Goal: Task Accomplishment & Management: Manage account settings

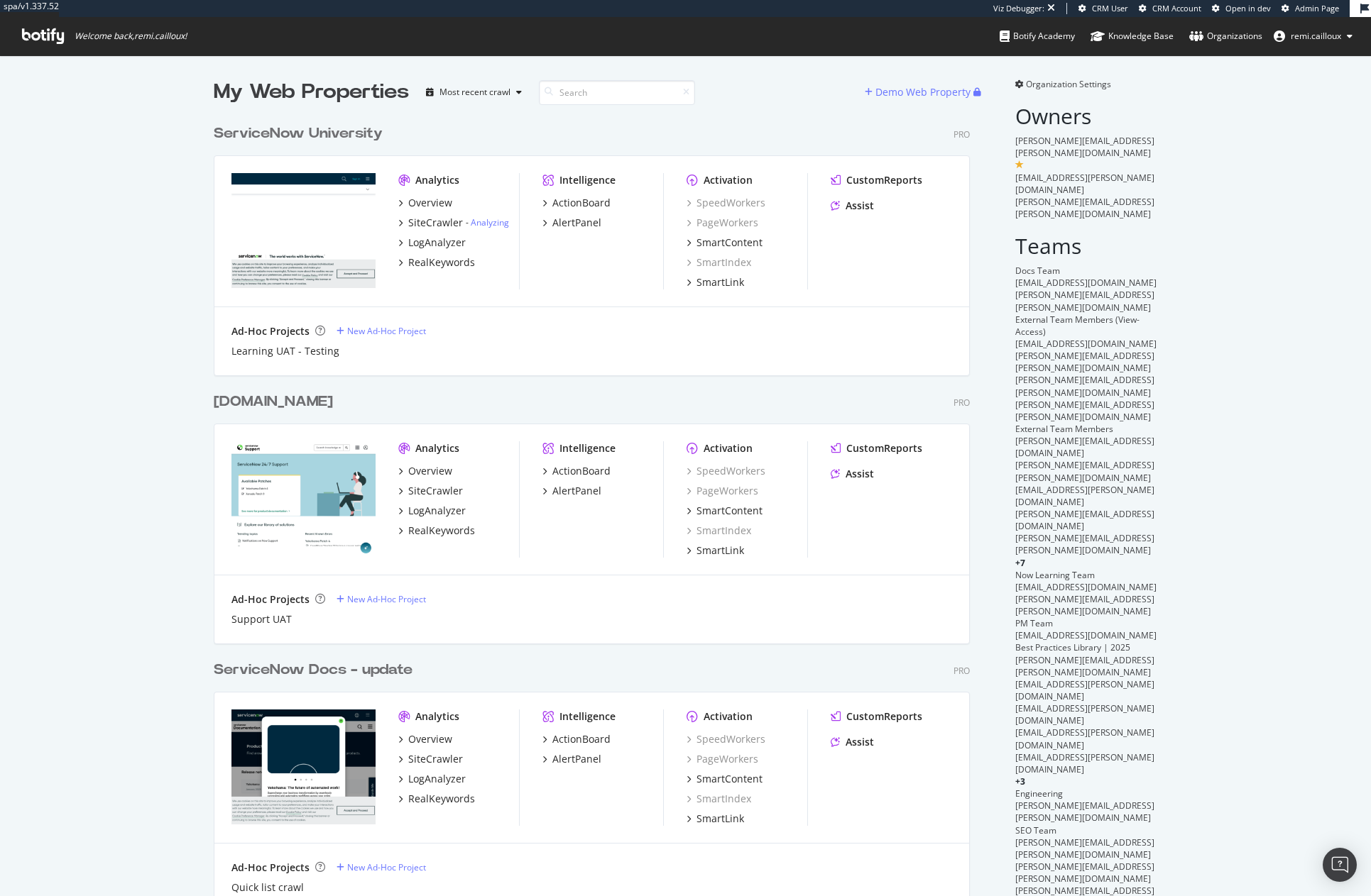
scroll to position [2200, 757]
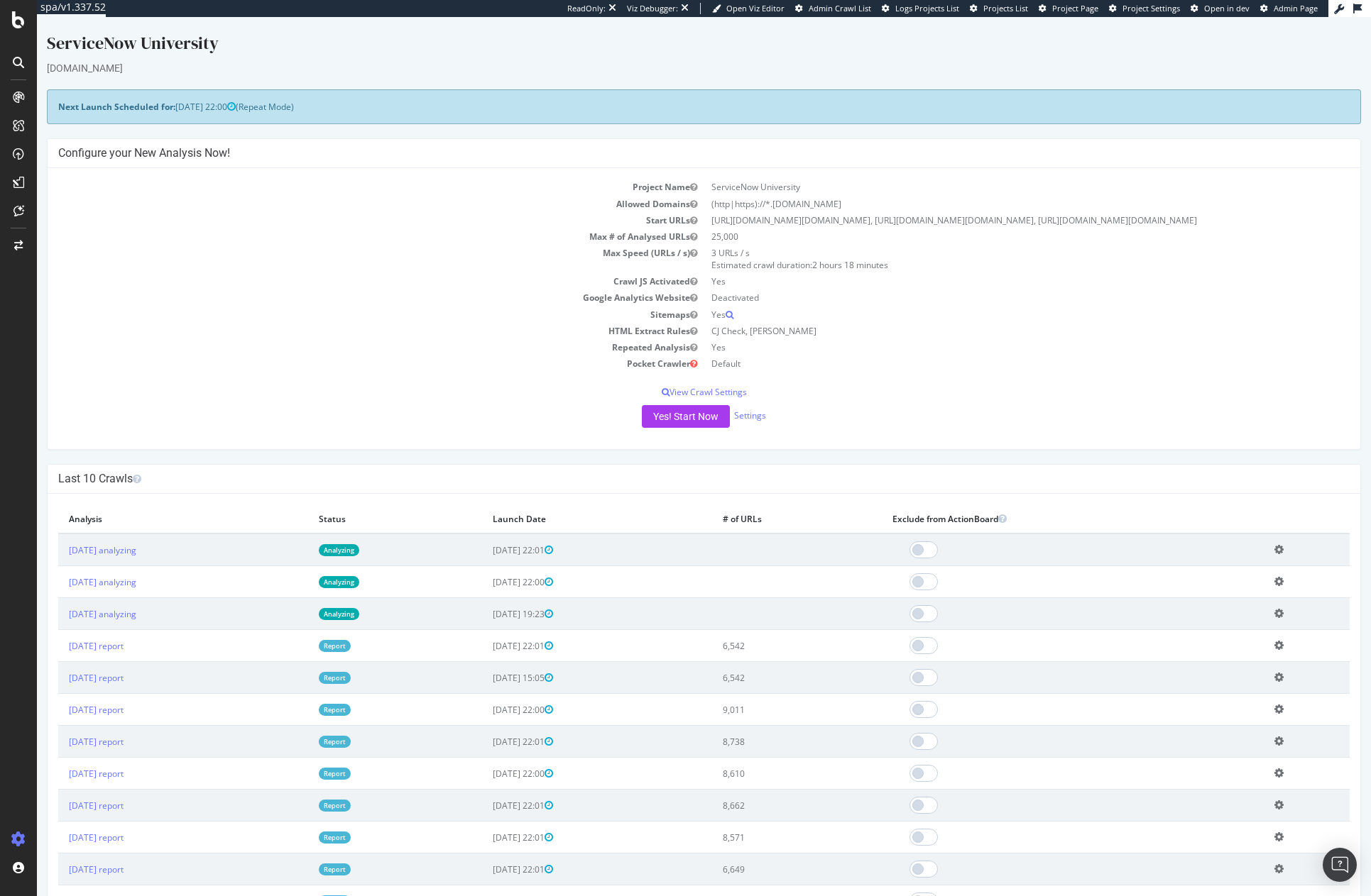
click at [155, 630] on td "2025 Sep. 16th analyzing" at bounding box center [183, 614] width 250 height 32
click at [136, 620] on link "2025 Sep. 16th analyzing" at bounding box center [102, 614] width 68 height 12
click at [945, 619] on icon at bounding box center [1278, 613] width 9 height 11
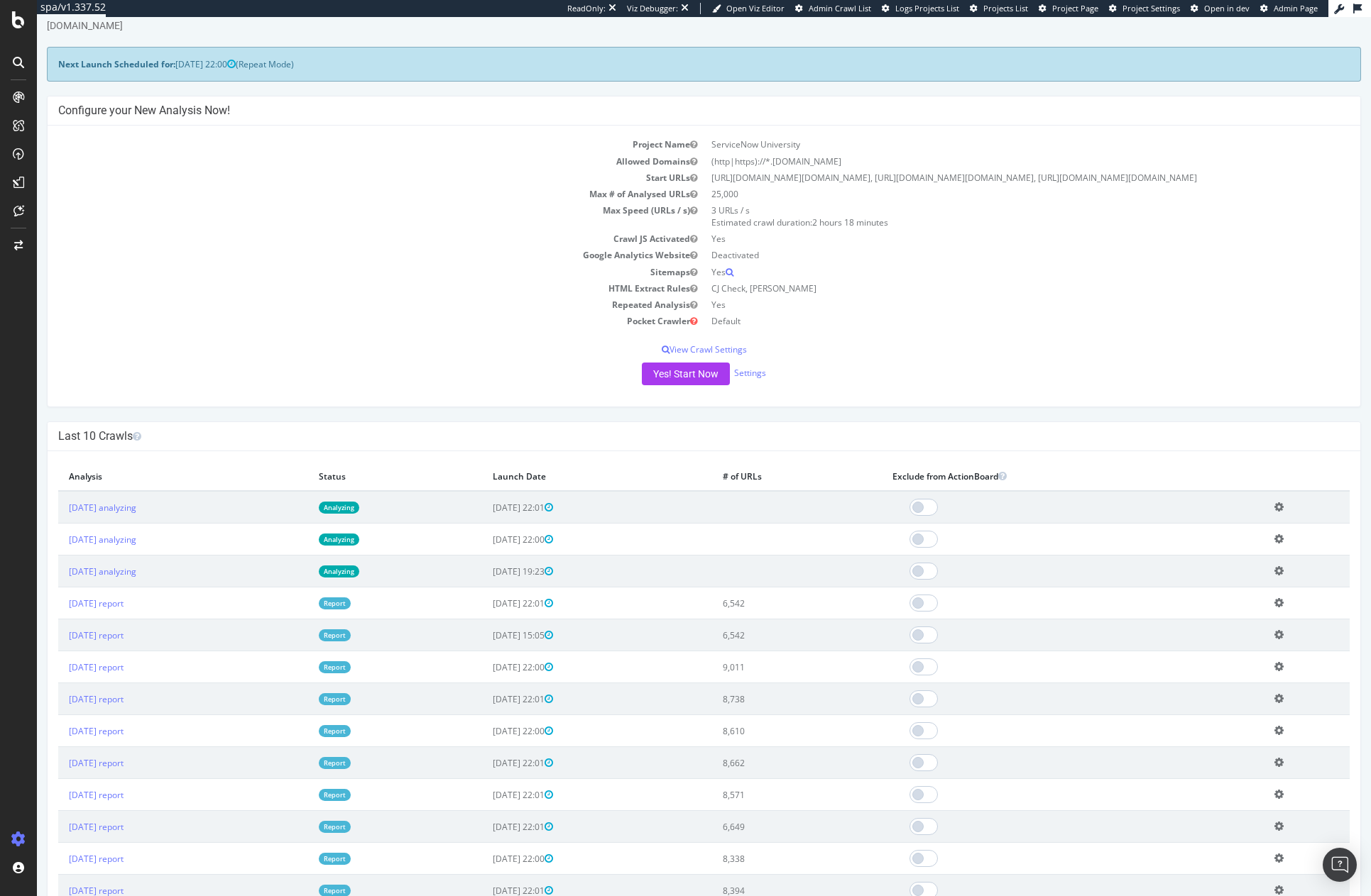
scroll to position [65, 0]
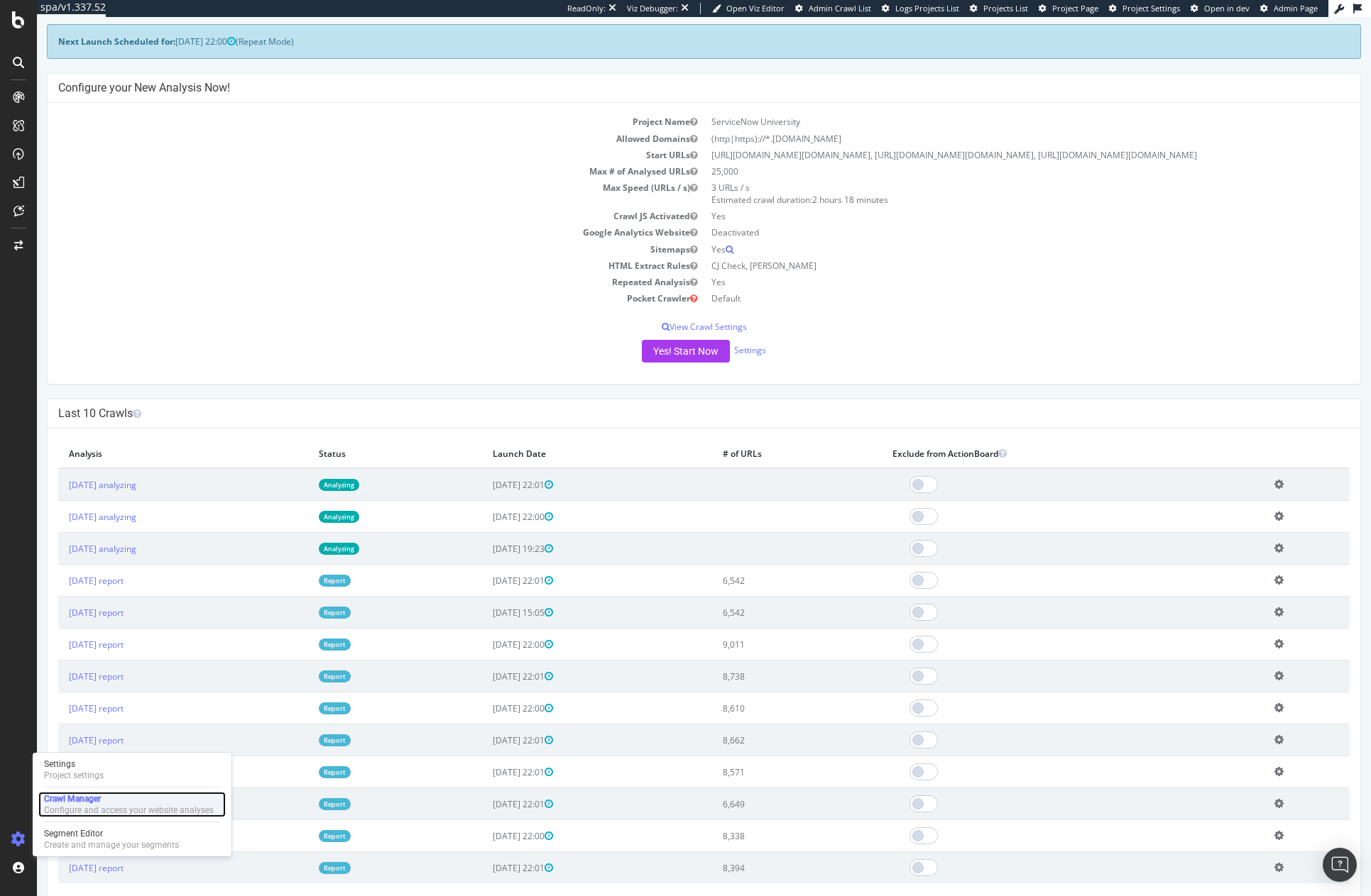
click at [82, 752] on div "Crawl Manager" at bounding box center [129, 799] width 170 height 12
click at [732, 333] on p "View Crawl Settings" at bounding box center [704, 327] width 1292 height 12
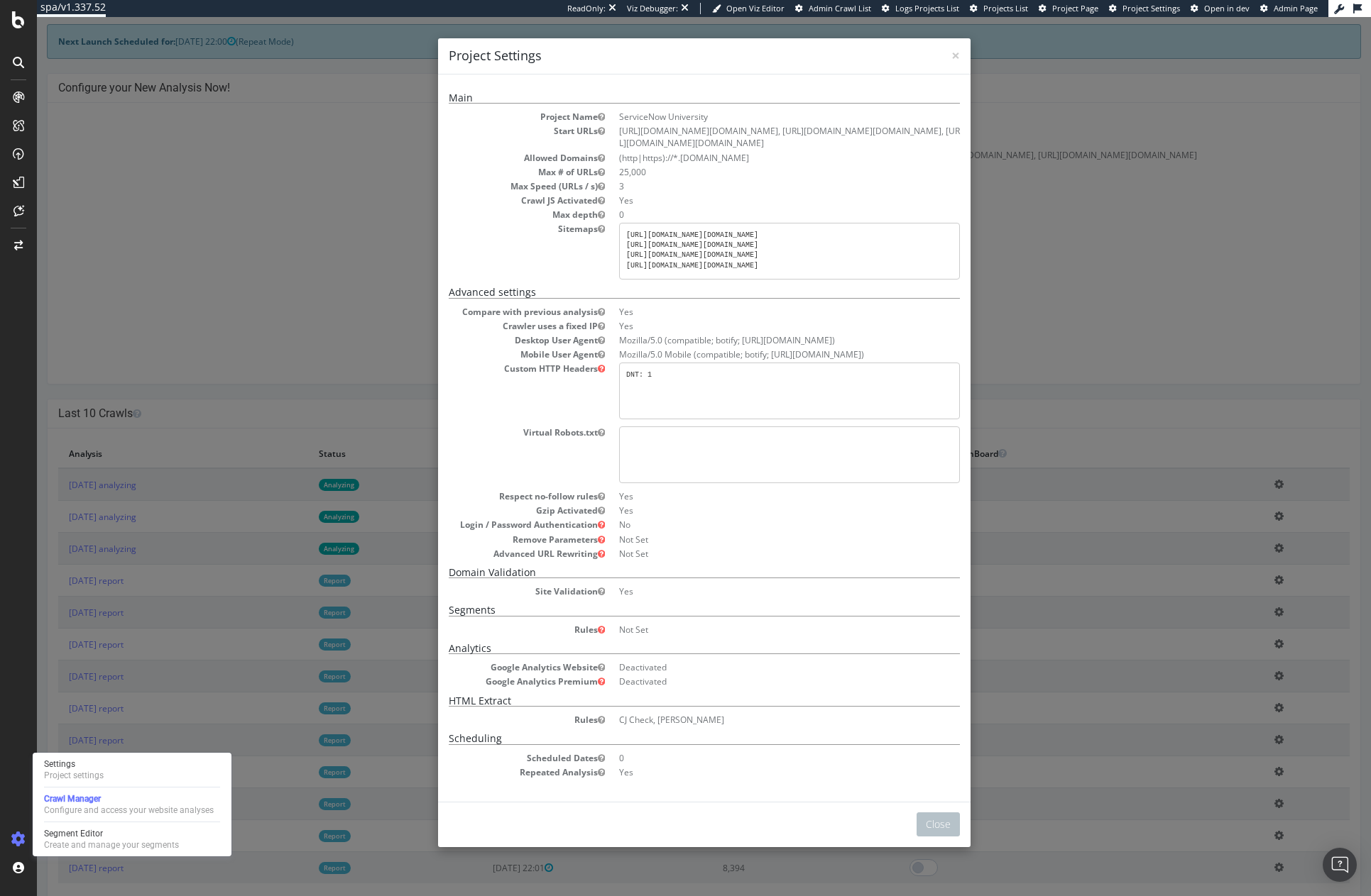
scroll to position [0, 0]
click at [945, 253] on div "× Close Project Settings Main Project Name ServiceNow University Start URLs htt…" at bounding box center [703, 456] width 1334 height 879
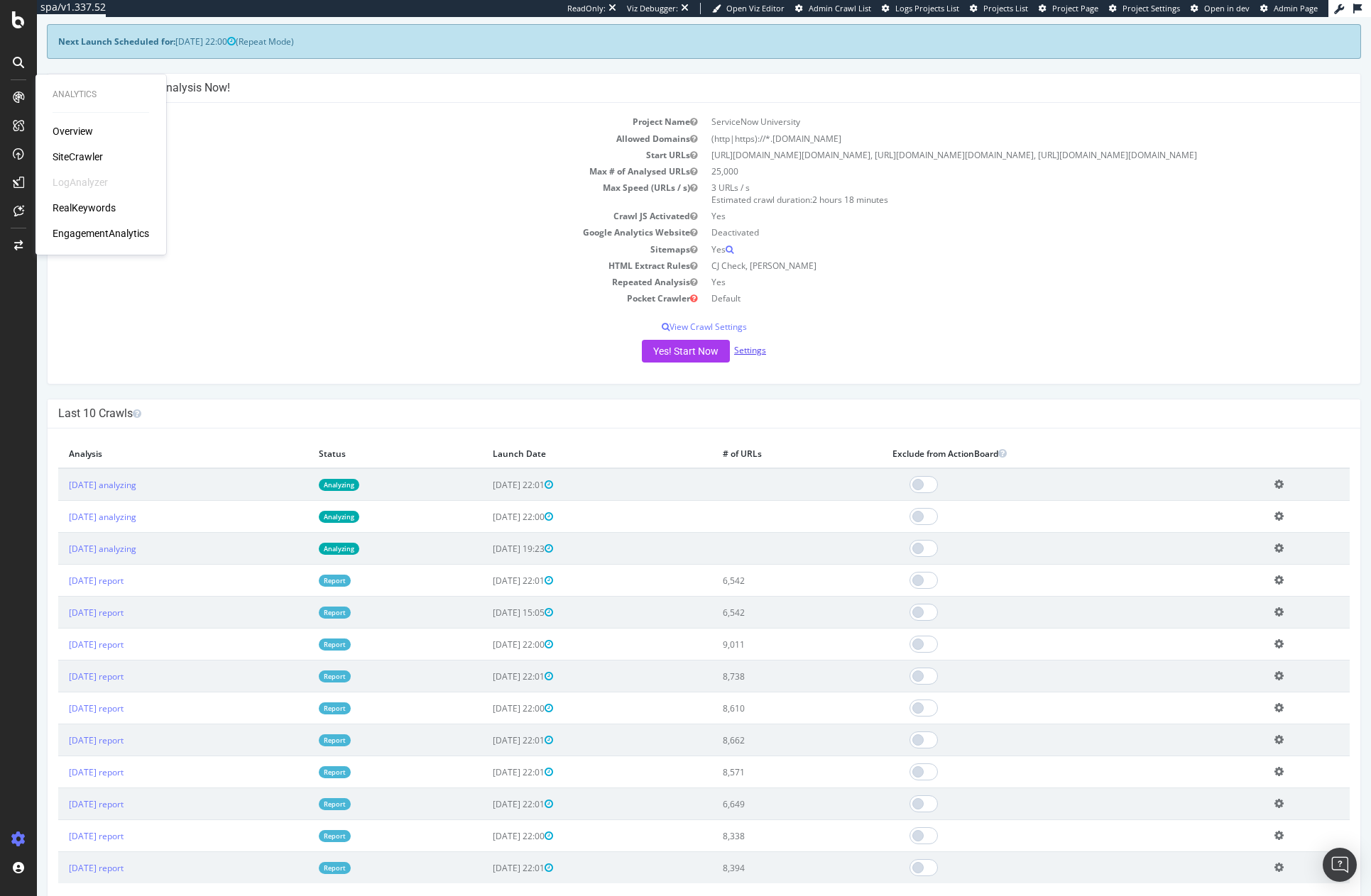
click at [744, 357] on link "Settings" at bounding box center [750, 350] width 32 height 12
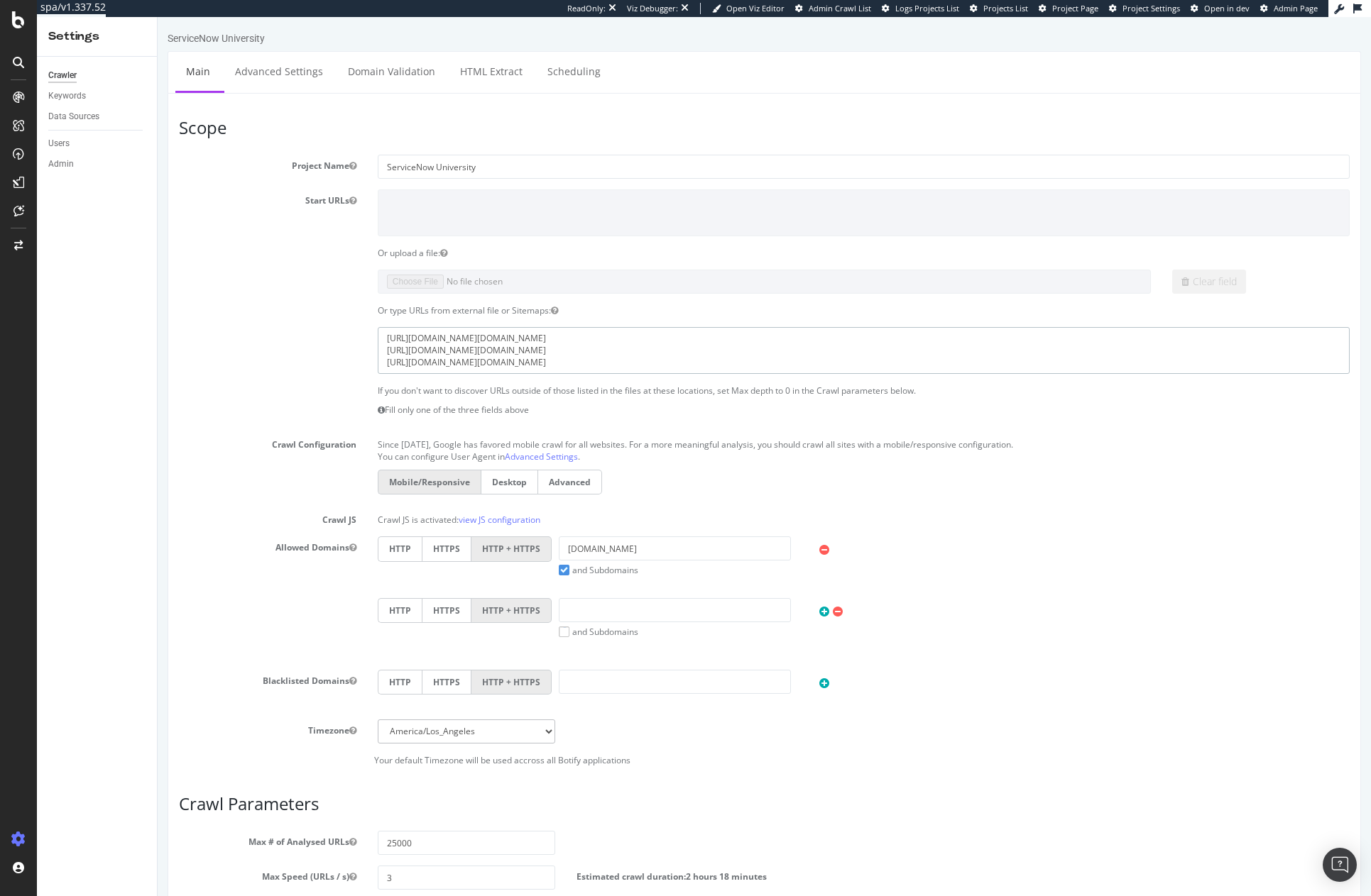
drag, startPoint x: 836, startPoint y: 337, endPoint x: 343, endPoint y: 306, distance: 494.0
click at [343, 306] on section "Project Name ServiceNow University Start URLs Or upload a file: Clear field Or …" at bounding box center [764, 460] width 1170 height 611
click at [921, 557] on div at bounding box center [881, 547] width 150 height 22
click at [551, 69] on link "Scheduling" at bounding box center [573, 71] width 74 height 39
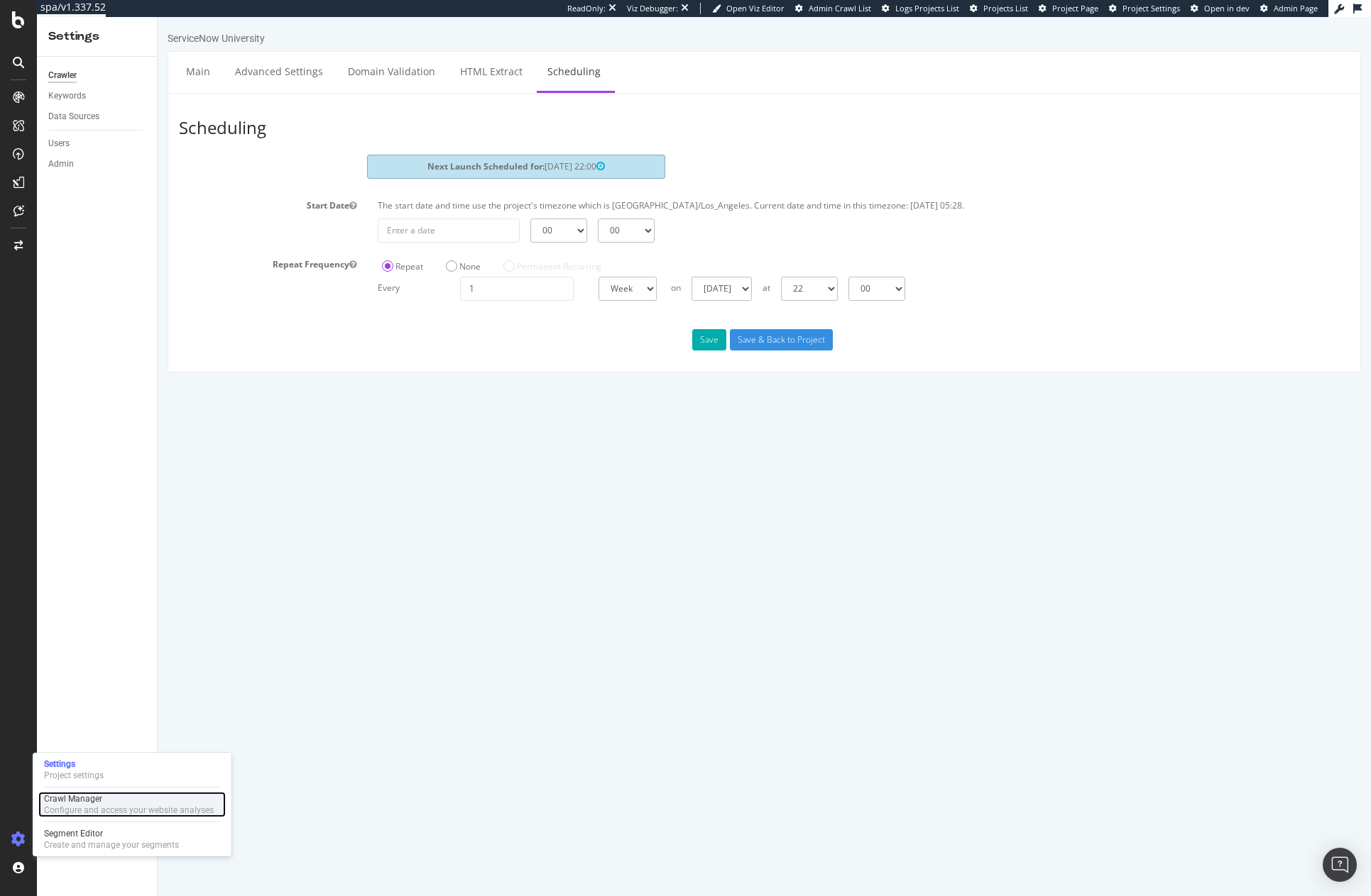
click at [63, 752] on div "Configure and access your website analyses" at bounding box center [129, 811] width 170 height 12
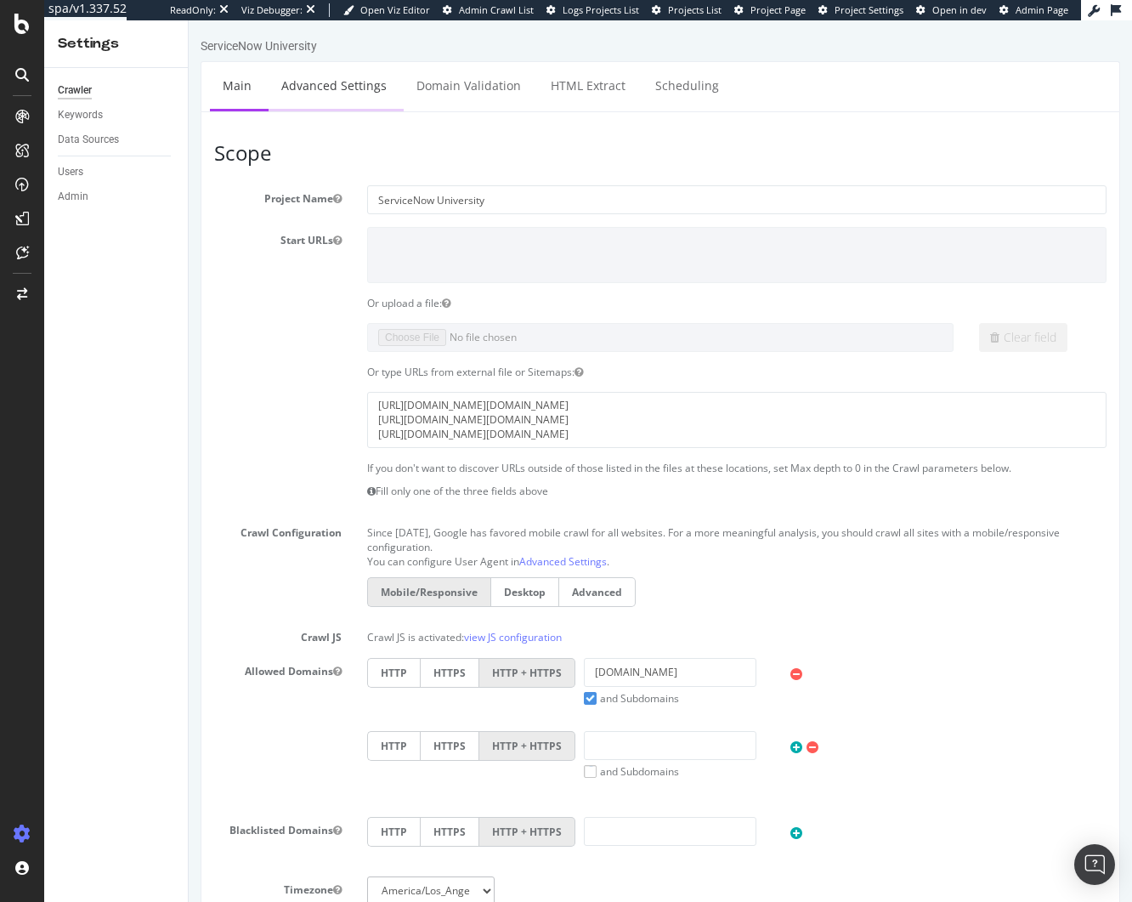
click at [329, 85] on link "Advanced Settings" at bounding box center [334, 85] width 131 height 47
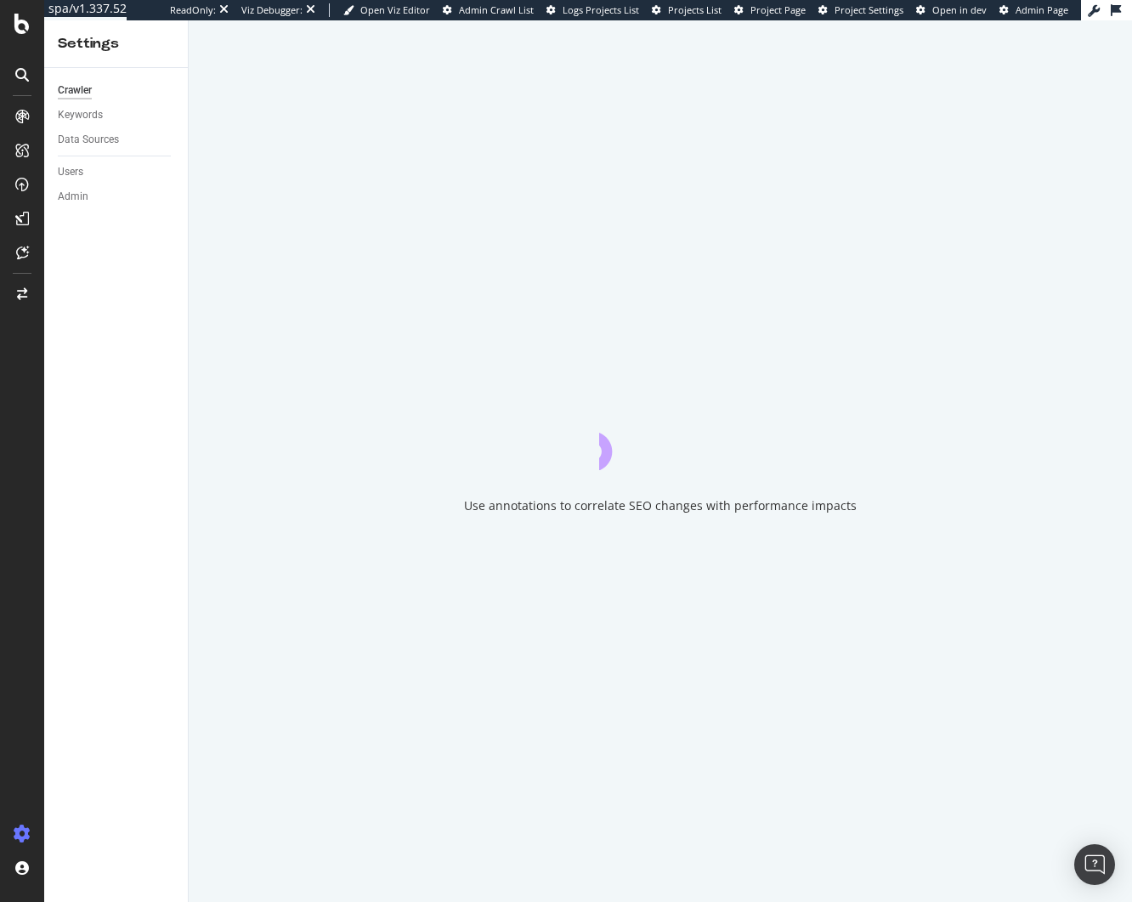
click at [484, 89] on div "Use annotations to correlate SEO changes with performance impacts" at bounding box center [660, 460] width 943 height 881
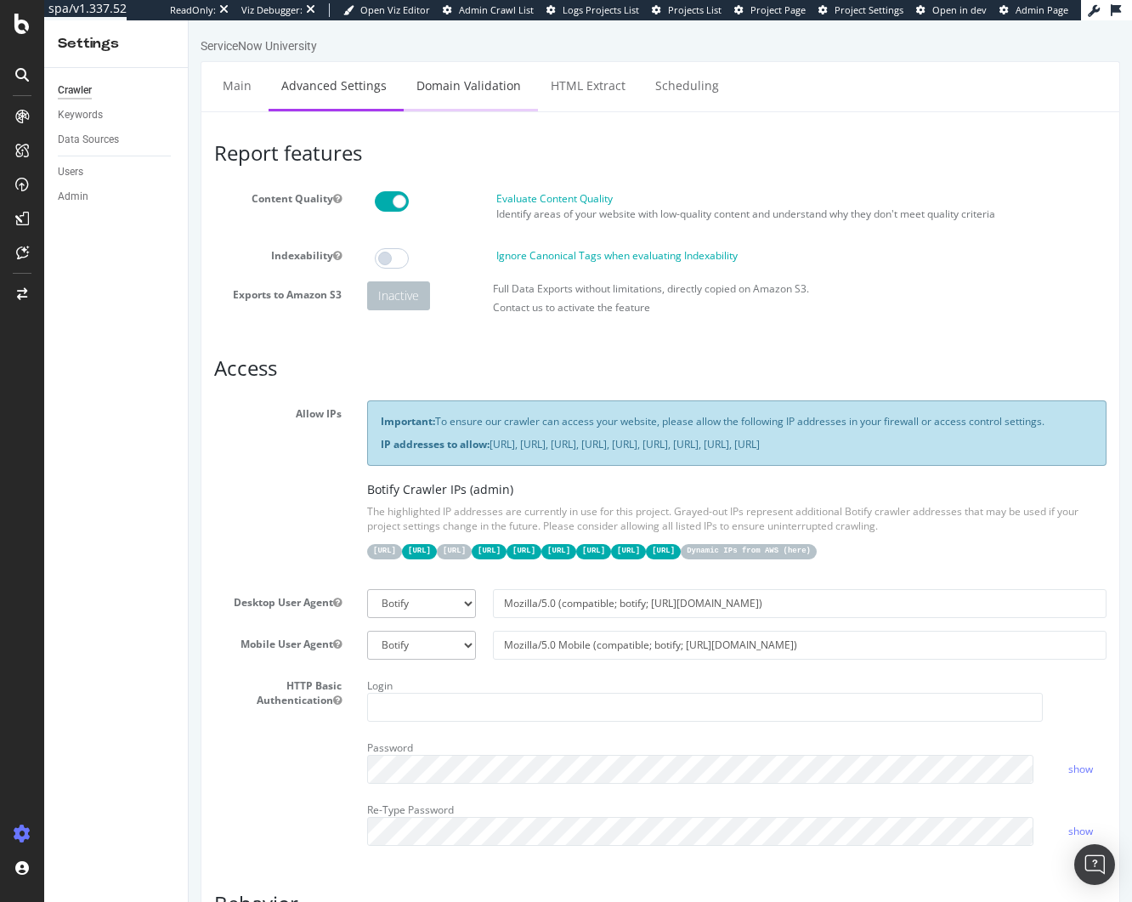
click at [484, 91] on link "Domain Validation" at bounding box center [469, 85] width 130 height 47
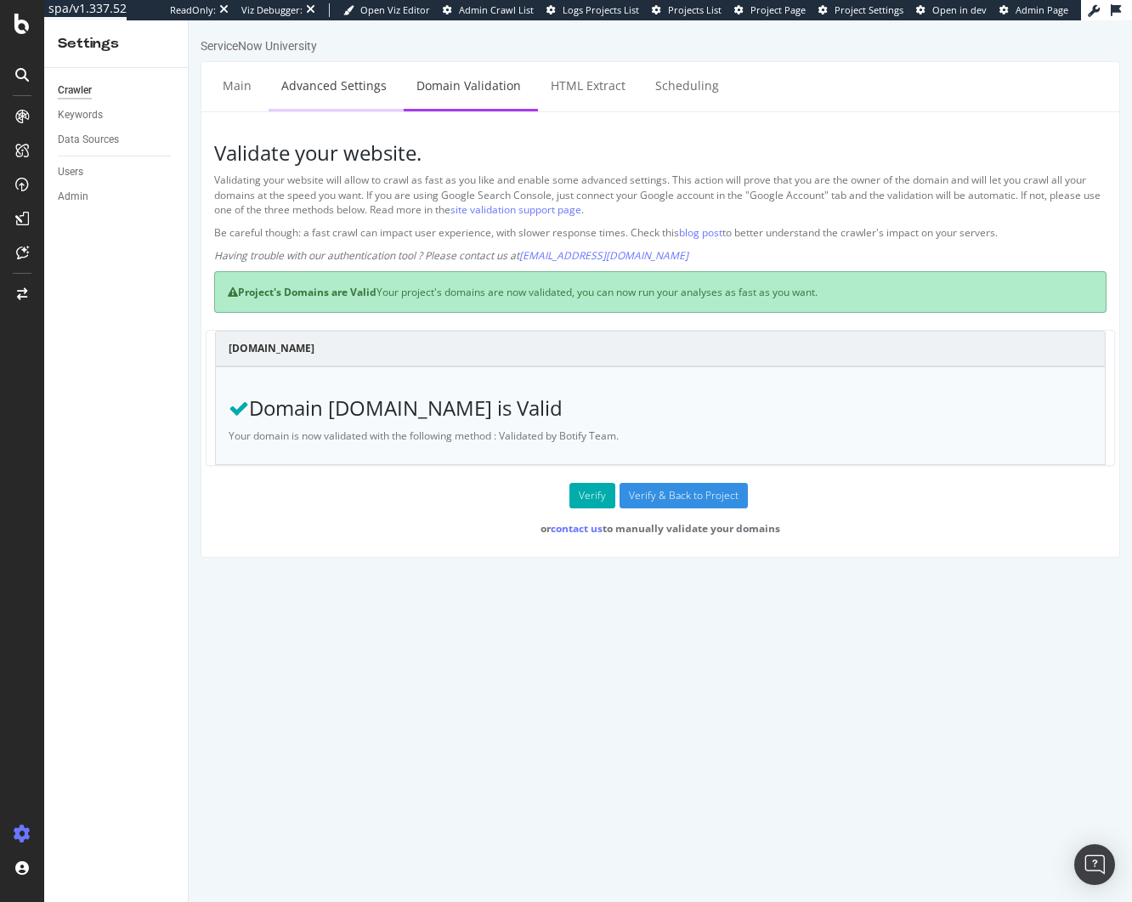
click at [342, 90] on link "Advanced Settings" at bounding box center [334, 85] width 131 height 47
